Goal: Information Seeking & Learning: Find specific fact

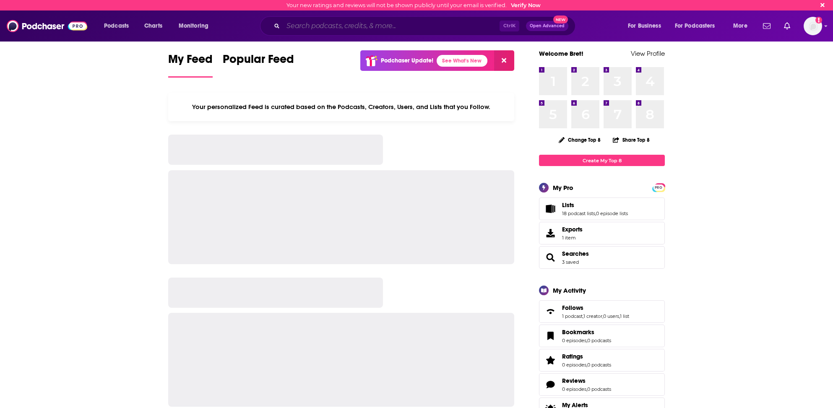
click at [300, 27] on input "Search podcasts, credits, & more..." at bounding box center [391, 25] width 216 height 13
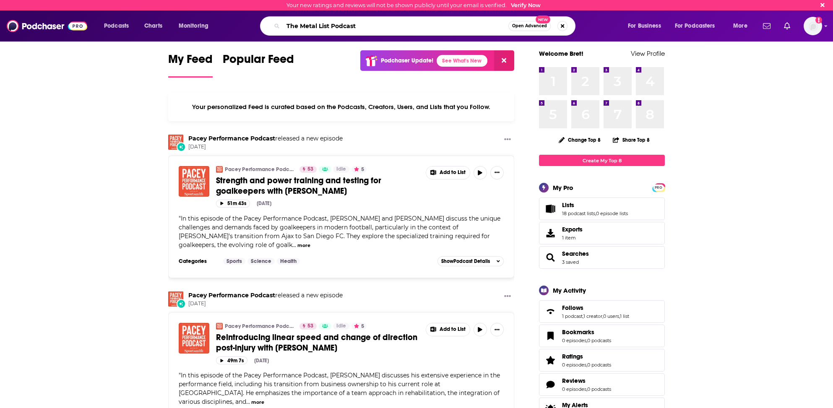
type input "The Metal List Podcast"
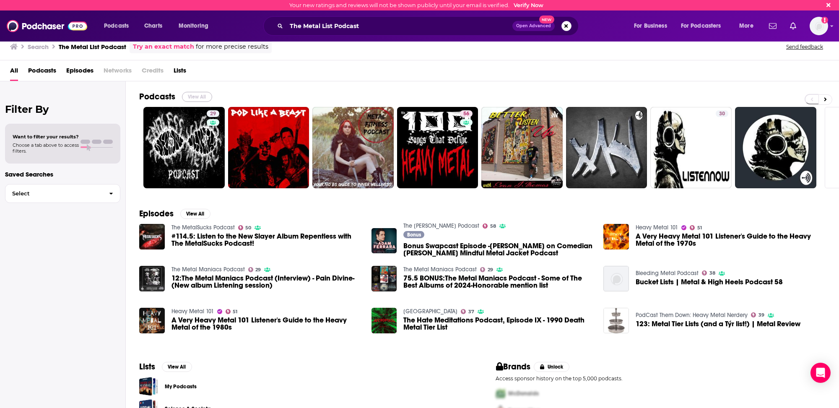
click at [189, 94] on button "View All" at bounding box center [197, 97] width 30 height 10
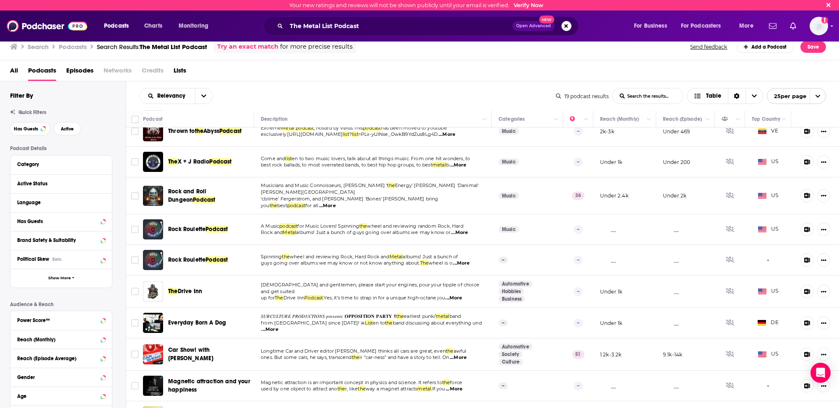
scroll to position [305, 0]
